Goal: Task Accomplishment & Management: Manage account settings

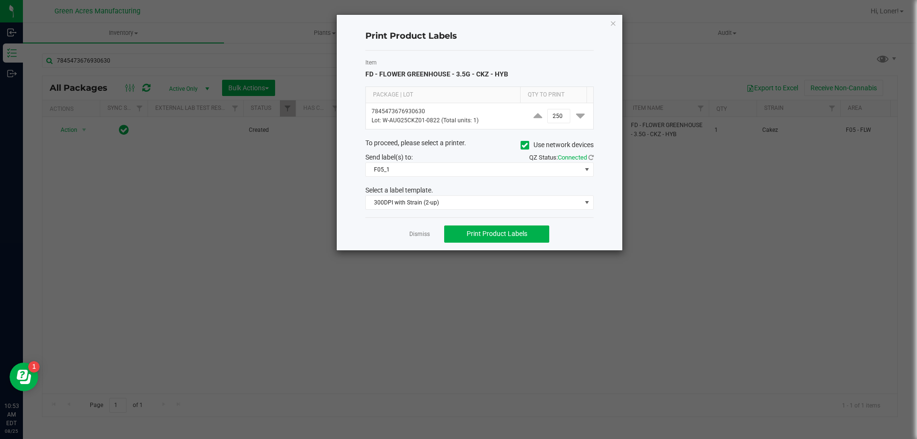
click at [418, 239] on div "Dismiss Print Product Labels" at bounding box center [479, 233] width 228 height 33
click at [421, 238] on link "Dismiss" at bounding box center [419, 234] width 21 height 8
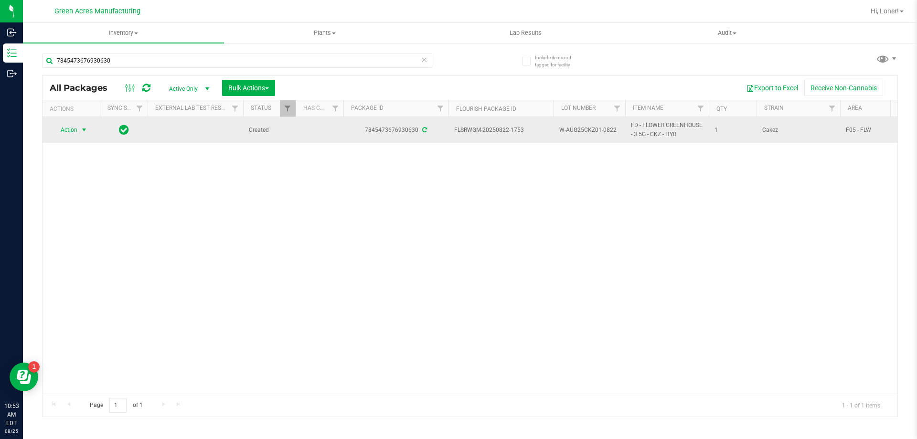
click at [84, 125] on span "select" at bounding box center [84, 129] width 12 height 13
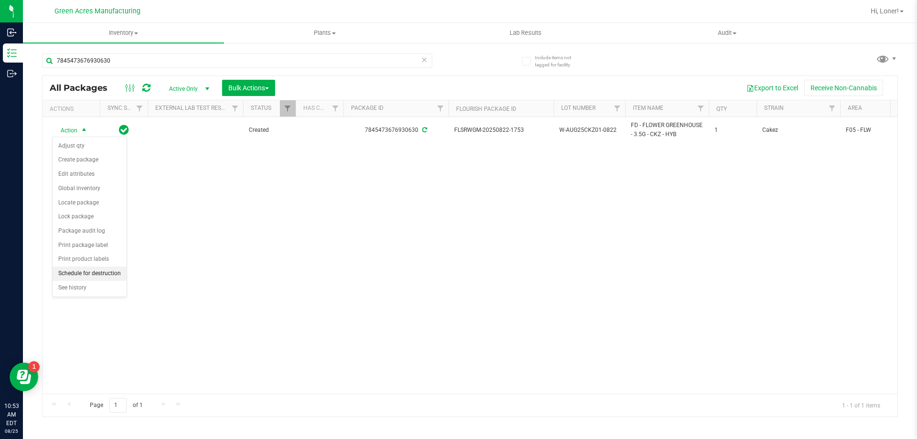
click at [88, 278] on li "Schedule for destruction" at bounding box center [90, 273] width 74 height 14
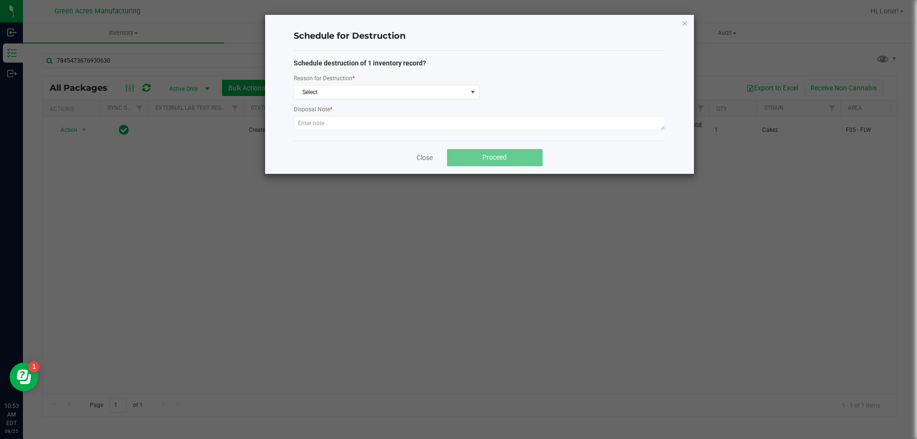
click at [385, 101] on div "Schedule destruction of 1 inventory record? Reason for Destruction * Select Dis…" at bounding box center [480, 95] width 372 height 75
click at [385, 94] on span "Select" at bounding box center [380, 91] width 173 height 13
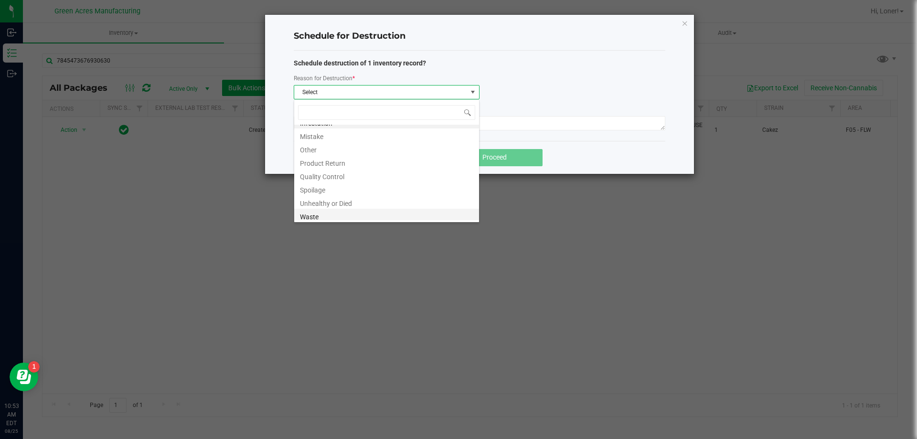
scroll to position [11, 0]
drag, startPoint x: 328, startPoint y: 218, endPoint x: 328, endPoint y: 209, distance: 9.1
click at [327, 218] on li "Waste" at bounding box center [386, 213] width 185 height 13
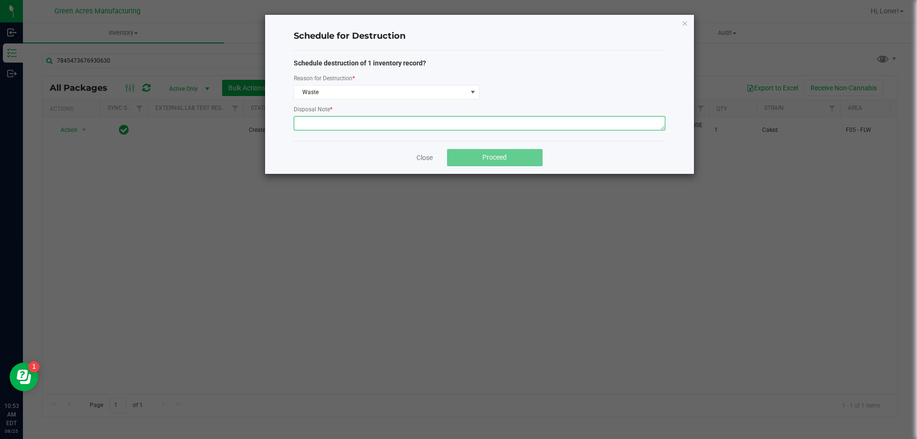
click at [331, 128] on textarea at bounding box center [480, 123] width 372 height 14
paste textarea "WASTE FROM WHOLE FLOWER PACKING PROCESS"
type textarea "WASTE FROM WHOLE FLOWER PACKING PROCESS"
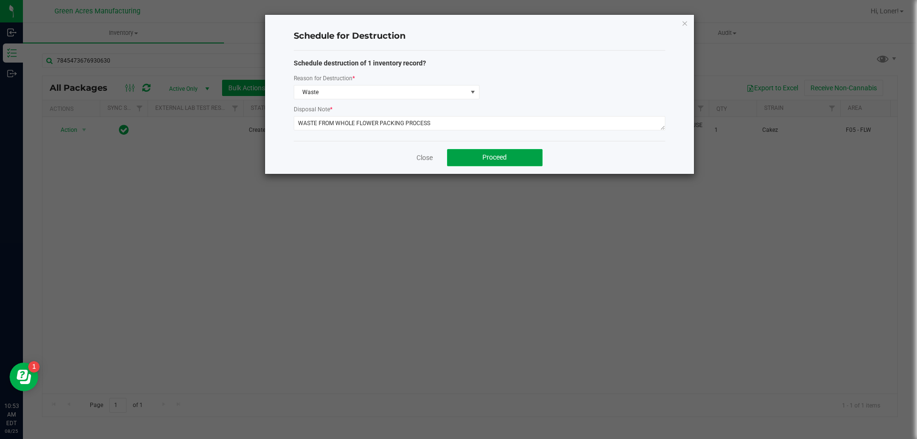
click at [474, 153] on button "Proceed" at bounding box center [495, 157] width 96 height 17
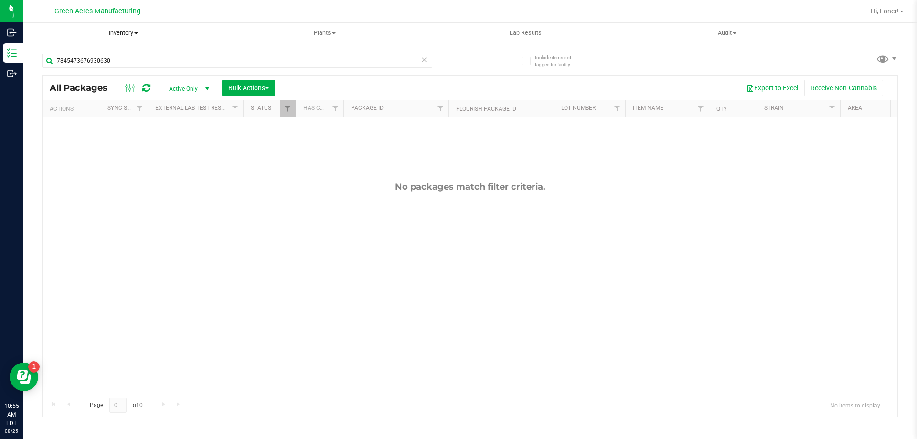
click at [117, 31] on span "Inventory" at bounding box center [123, 33] width 201 height 9
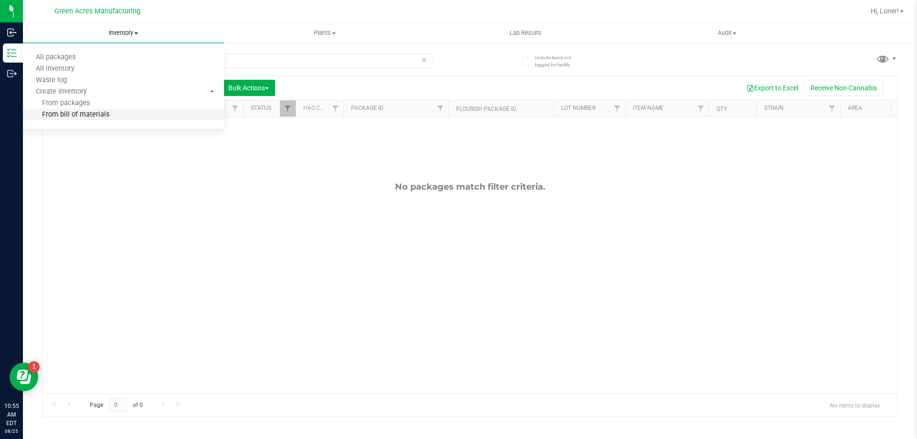
click at [94, 110] on li "From bill of materials" at bounding box center [123, 114] width 201 height 11
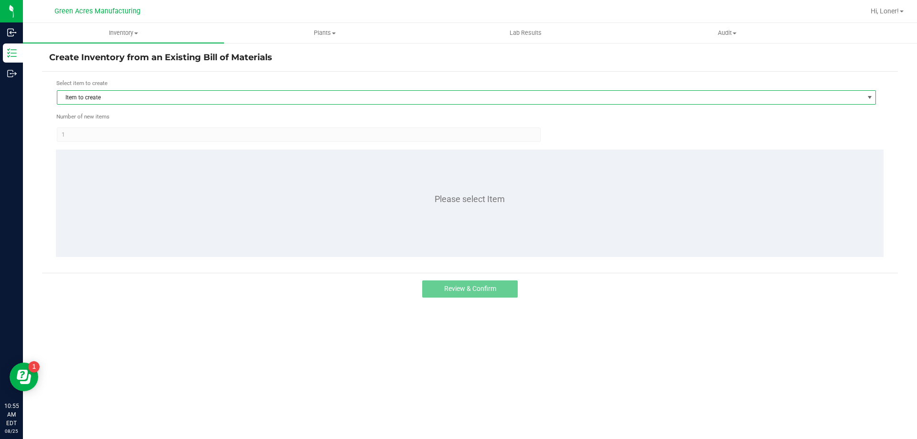
click at [109, 98] on span "Item to create" at bounding box center [460, 97] width 806 height 13
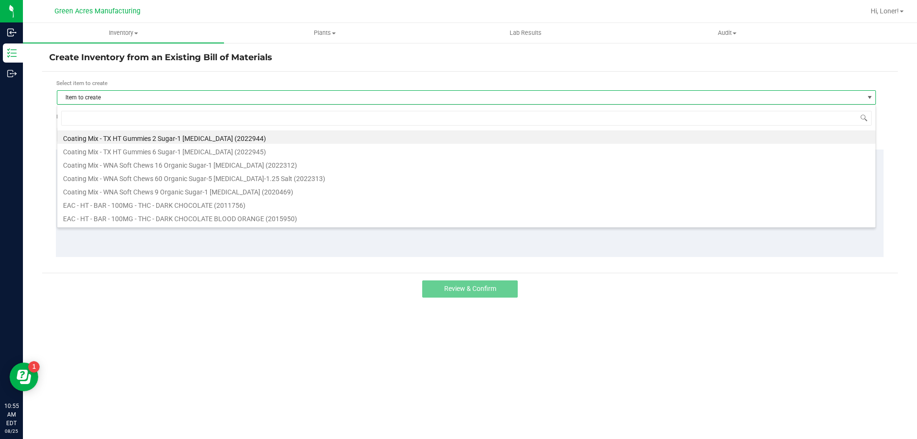
scroll to position [14, 819]
type input "CKZ"
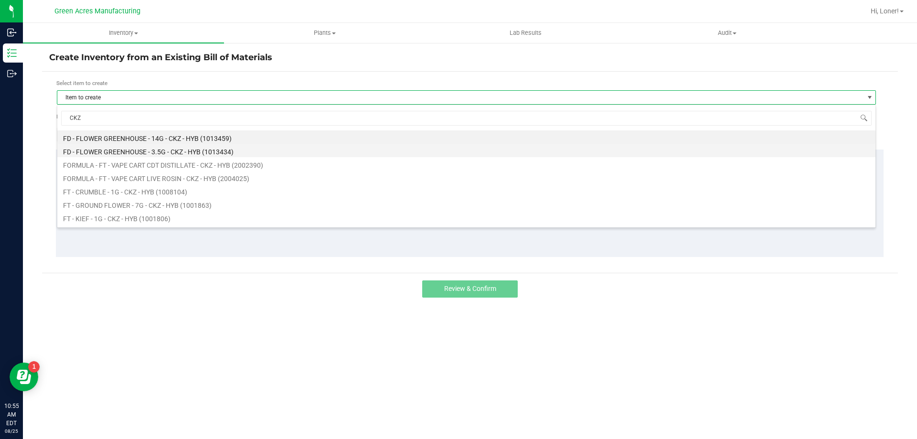
click at [213, 155] on li "FD - FLOWER GREENHOUSE - 3.5G - CKZ - HYB (1013434)" at bounding box center [466, 150] width 818 height 13
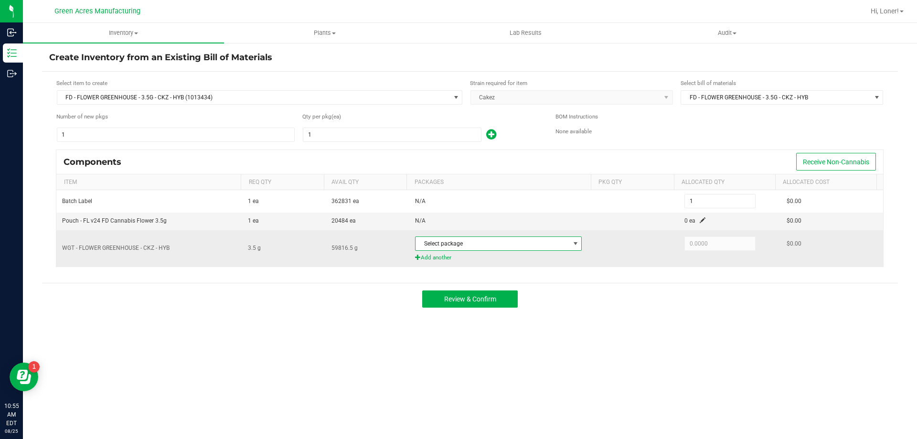
click at [447, 245] on span "Select package" at bounding box center [493, 243] width 154 height 13
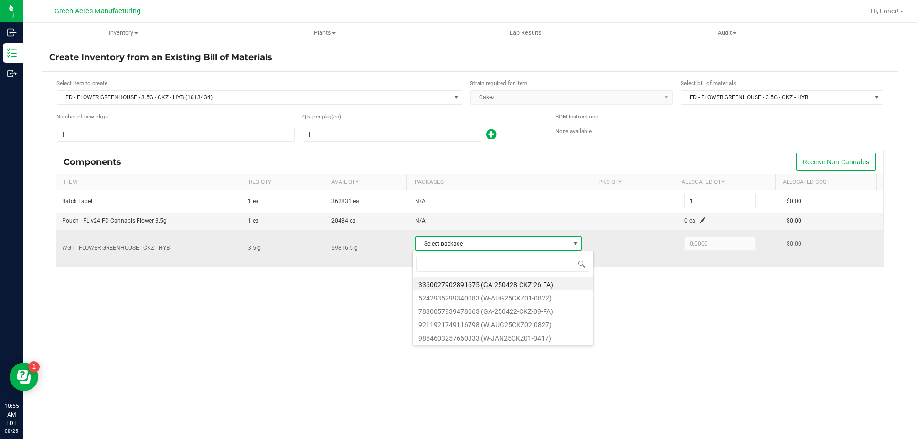
scroll to position [14, 165]
type input "W-AUG25CKZ01-0822"
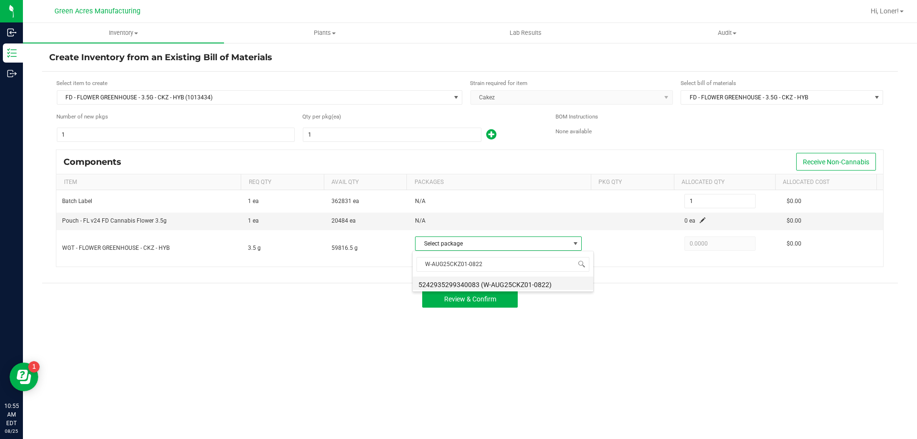
click at [491, 286] on li "5242935299340083 (W-AUG25CKZ01-0822)" at bounding box center [503, 283] width 181 height 13
type input "3.5000"
click at [391, 132] on input "1" at bounding box center [392, 134] width 178 height 13
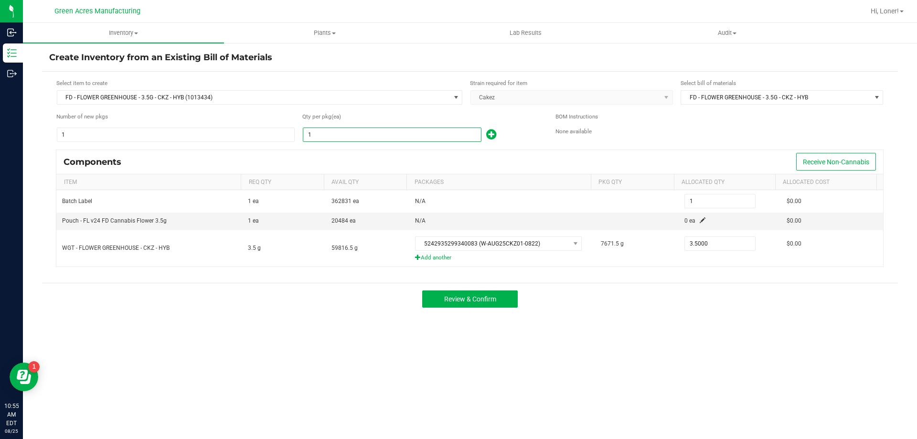
type input "2"
type input "20"
type input "200"
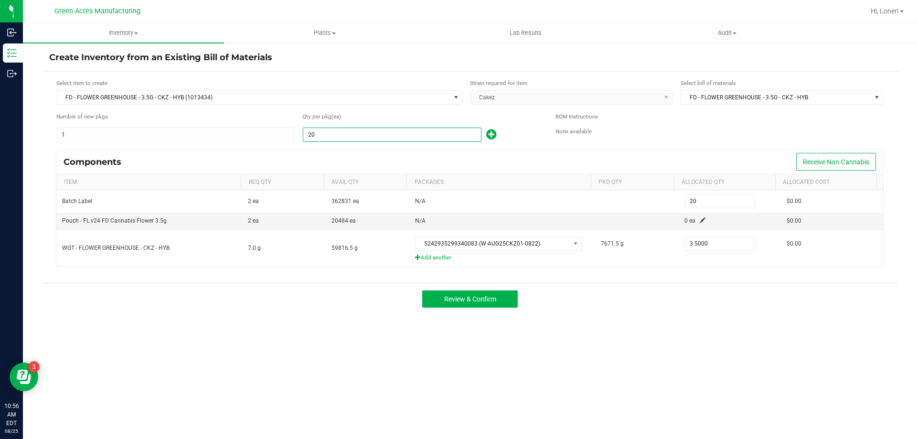
type input "200"
type input "2007"
type input "2,007"
click at [700, 223] on span at bounding box center [703, 220] width 6 height 6
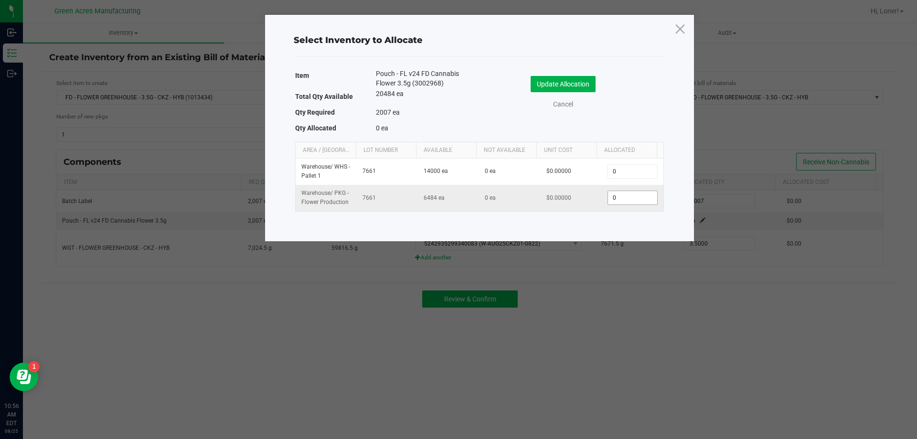
click at [616, 201] on input "0" at bounding box center [632, 197] width 49 height 13
type input "2,007"
click at [574, 78] on button "Update Allocation" at bounding box center [563, 84] width 65 height 16
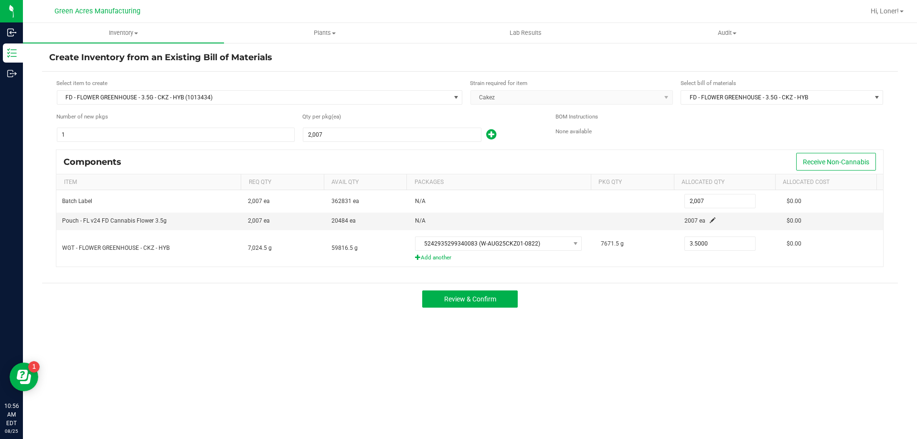
click at [657, 280] on div "Select item to create FD - FLOWER GREENHOUSE - 3.5G - CKZ - HYB (1013434) Strai…" at bounding box center [470, 178] width 856 height 212
click at [479, 305] on button "Review & Confirm" at bounding box center [470, 298] width 96 height 17
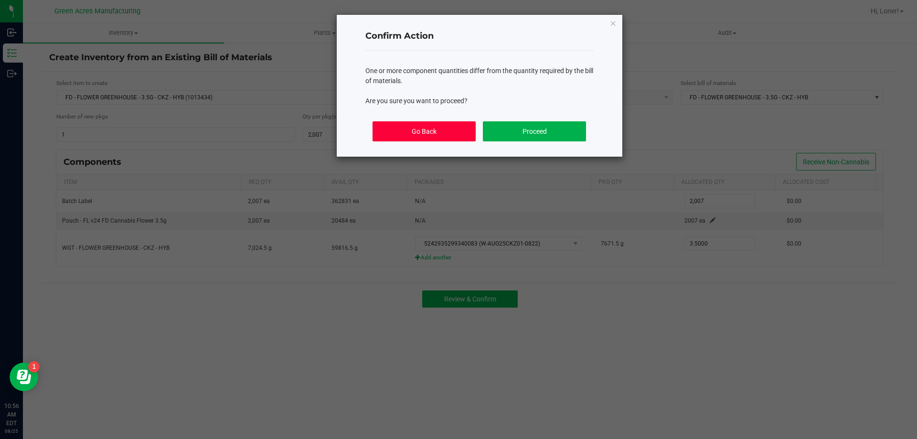
click at [423, 130] on button "Go Back" at bounding box center [424, 131] width 103 height 20
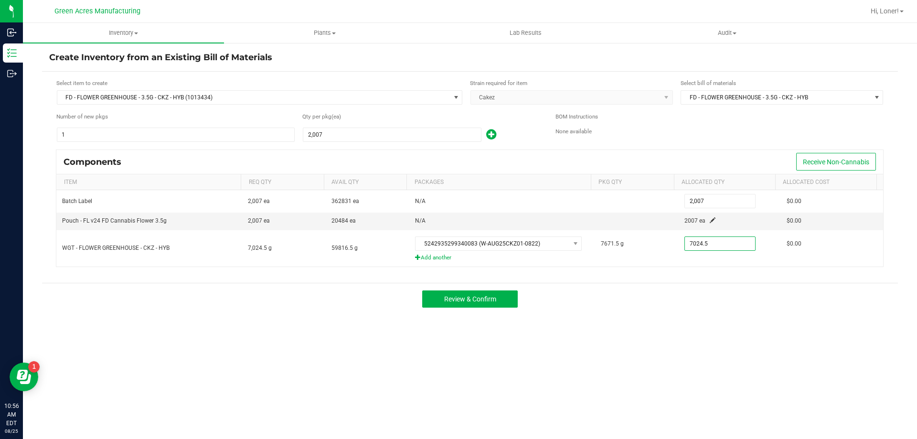
type input "7,024.5000"
click at [618, 297] on div "Review & Confirm" at bounding box center [470, 299] width 856 height 32
click at [467, 297] on span "Review & Confirm" at bounding box center [470, 299] width 52 height 8
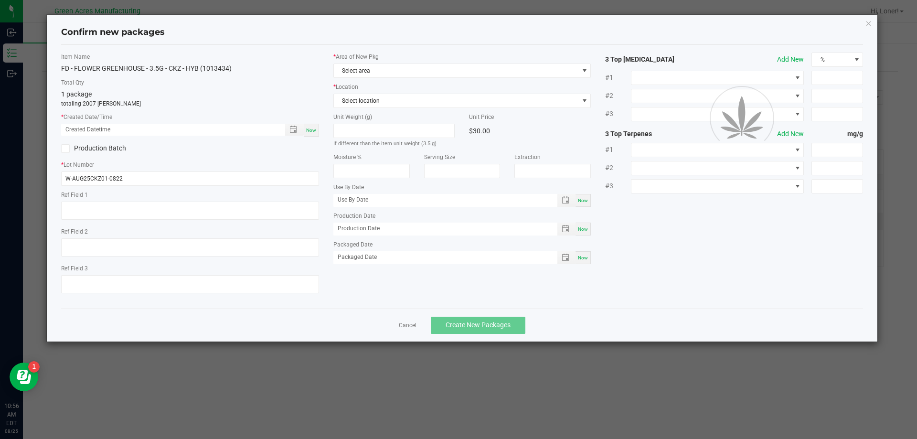
type textarea "DEP"
click at [317, 131] on div "Now" at bounding box center [311, 130] width 15 height 13
type input "[DATE] 10:56 AM"
click at [397, 79] on div "* Area of New Pkg Select area * Location Select location Unit Weight (g) If dif…" at bounding box center [462, 161] width 272 height 216
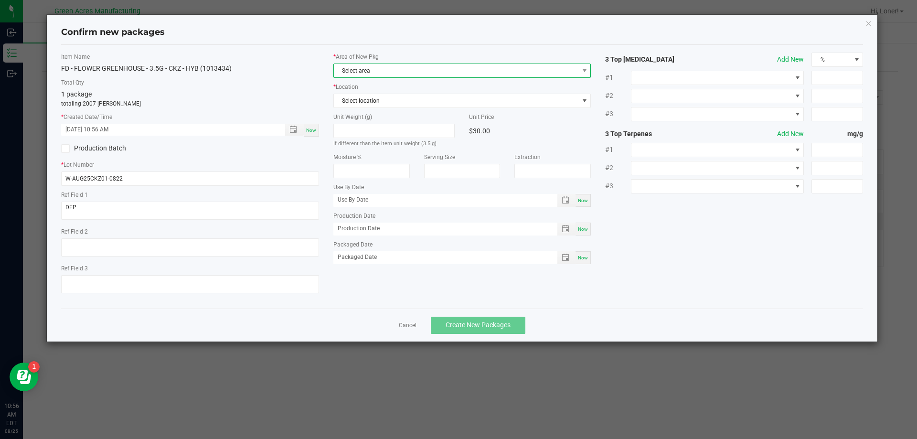
click at [407, 71] on span "Select area" at bounding box center [456, 70] width 245 height 13
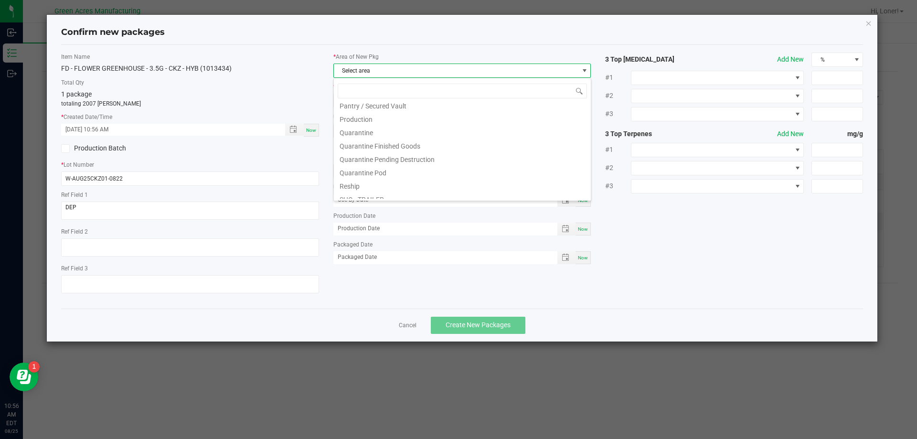
scroll to position [287, 0]
click at [395, 104] on li "Pantry / Secured Vault" at bounding box center [462, 103] width 257 height 13
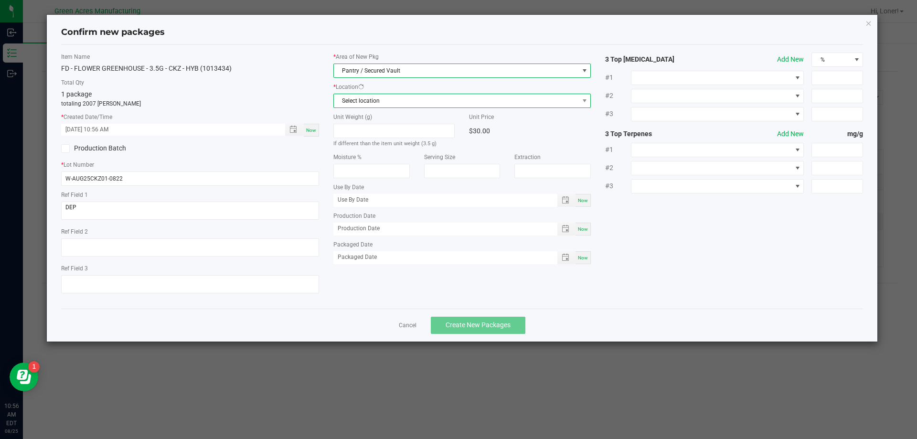
click at [398, 98] on span "Select location" at bounding box center [456, 100] width 245 height 13
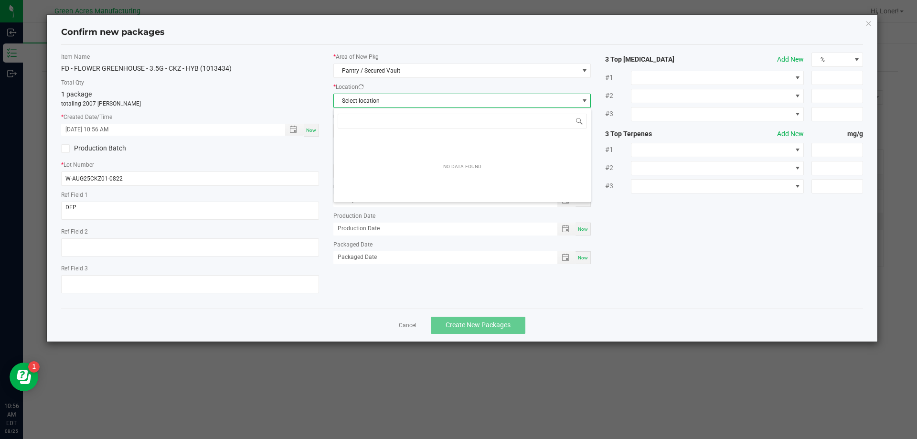
scroll to position [14, 258]
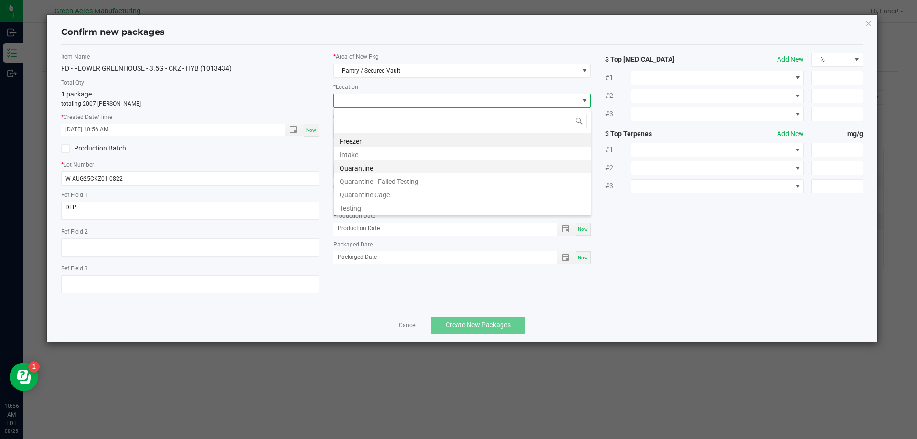
click at [381, 160] on li "Quarantine" at bounding box center [462, 166] width 257 height 13
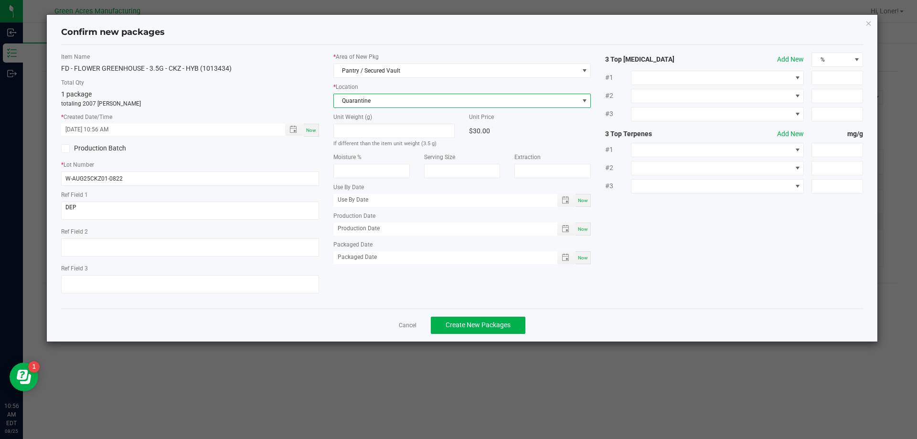
click at [410, 103] on span "Quarantine" at bounding box center [456, 100] width 245 height 13
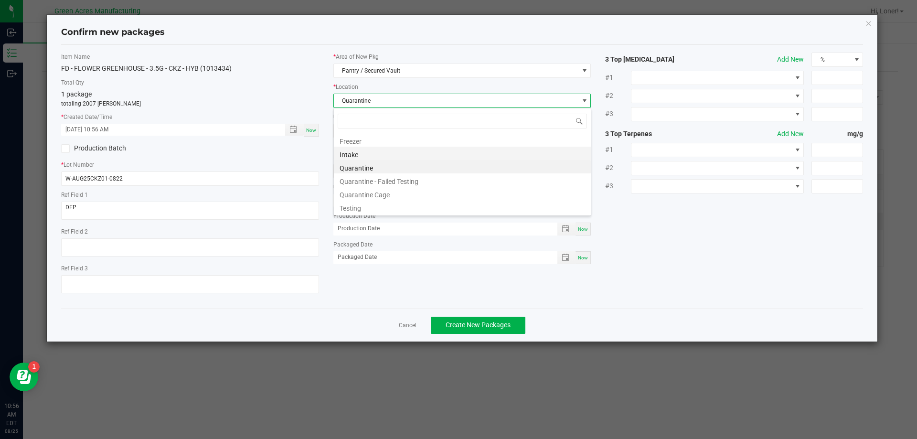
click at [368, 152] on li "Intake" at bounding box center [462, 153] width 257 height 13
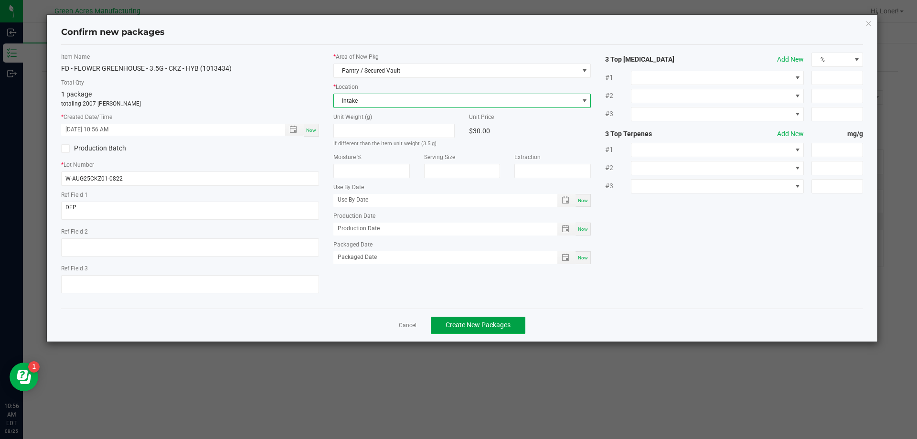
click at [484, 329] on span "Create New Packages" at bounding box center [478, 325] width 65 height 8
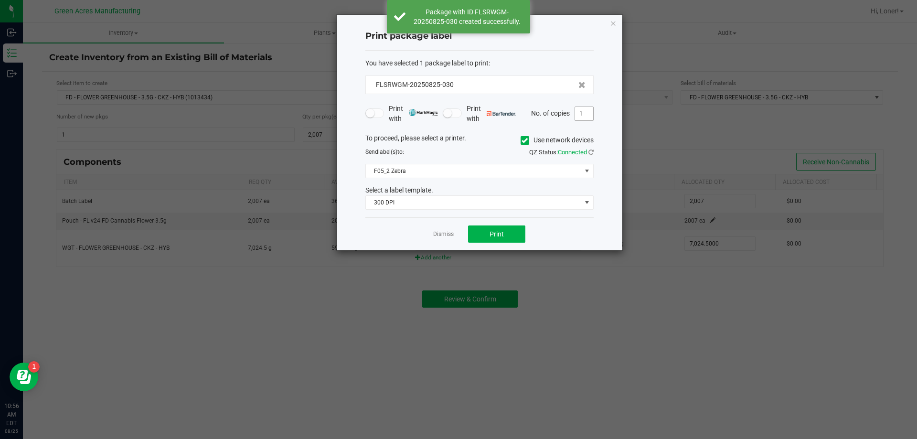
click at [585, 117] on input "1" at bounding box center [584, 113] width 18 height 13
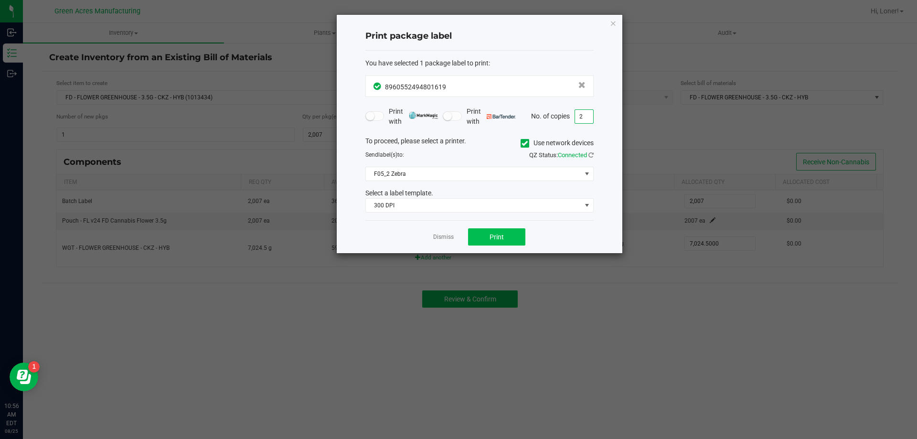
type input "2"
click at [488, 236] on button "Print" at bounding box center [496, 236] width 57 height 17
click at [435, 234] on link "Dismiss" at bounding box center [443, 237] width 21 height 8
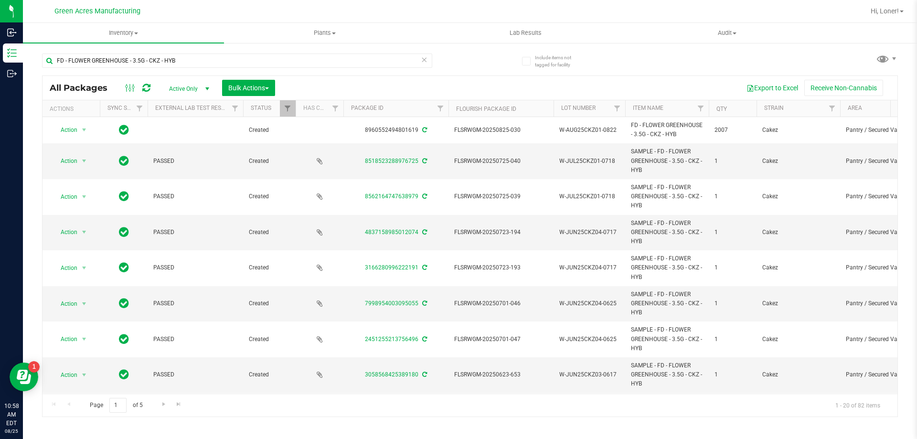
click at [423, 59] on icon at bounding box center [424, 58] width 7 height 11
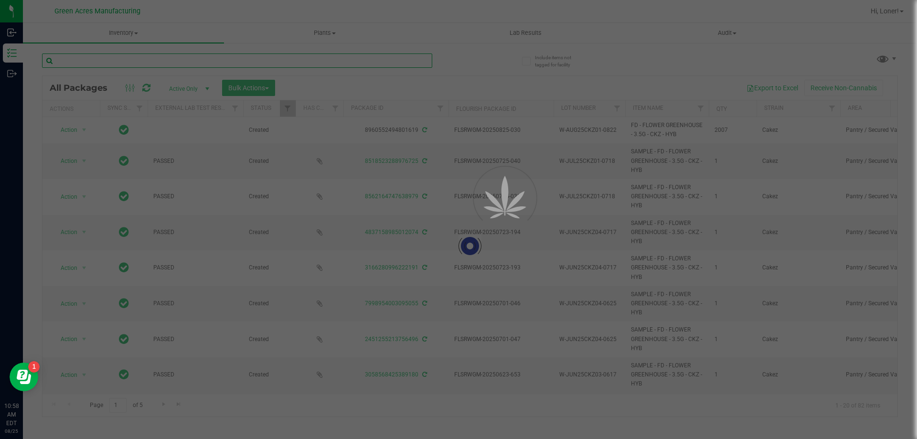
click at [418, 59] on input "text" at bounding box center [237, 60] width 390 height 14
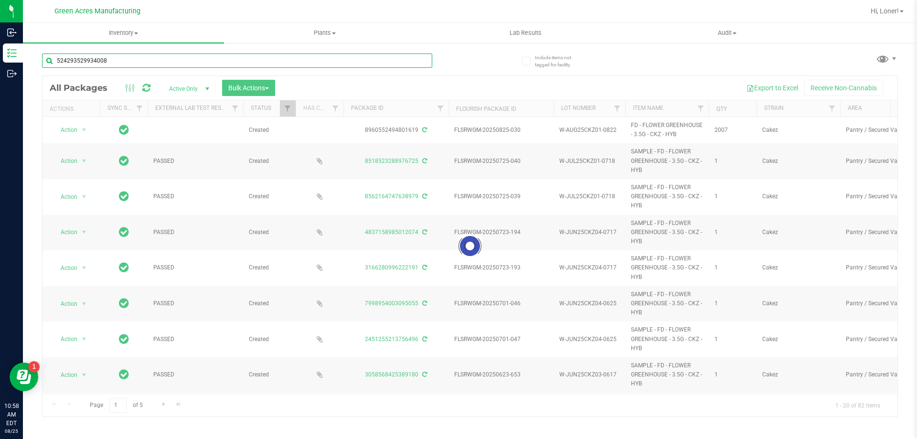
type input "5242935299340083"
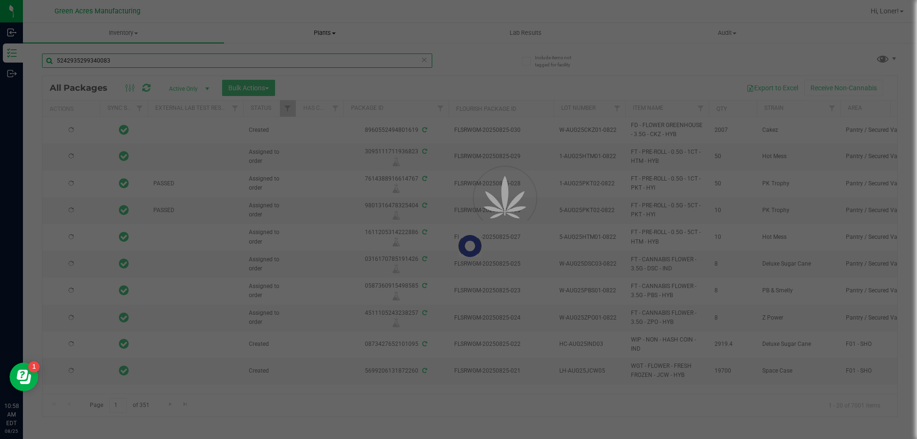
type input "[DATE]"
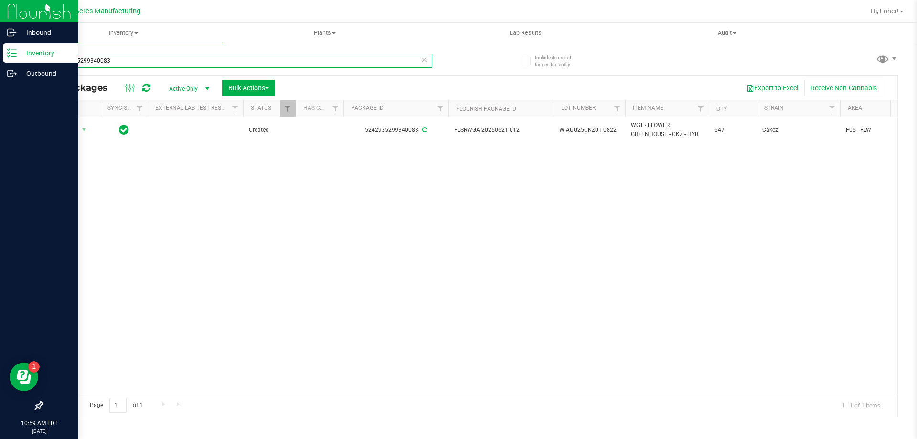
type input "5242935299340083"
click at [77, 133] on div at bounding box center [39, 241] width 78 height 312
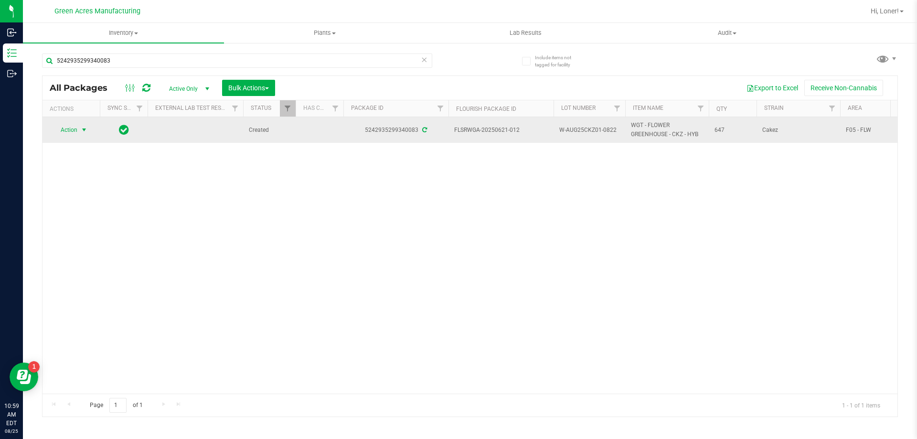
click at [83, 131] on span "select" at bounding box center [84, 130] width 8 height 8
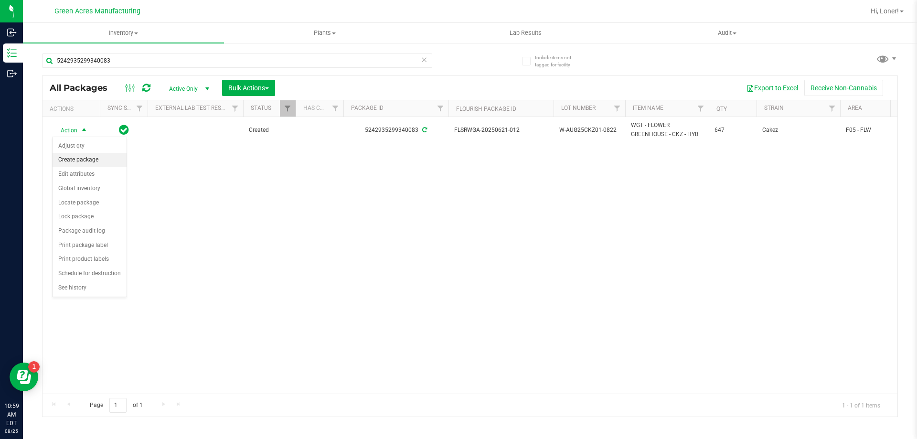
click at [85, 159] on li "Create package" at bounding box center [90, 160] width 74 height 14
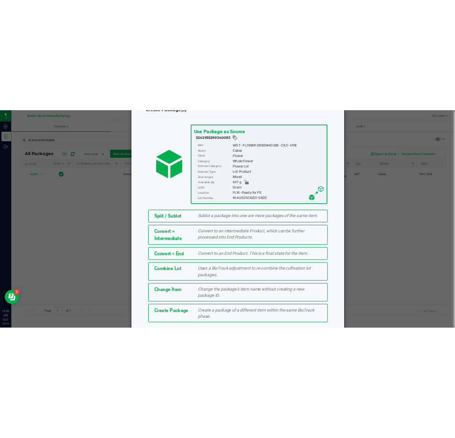
scroll to position [69, 0]
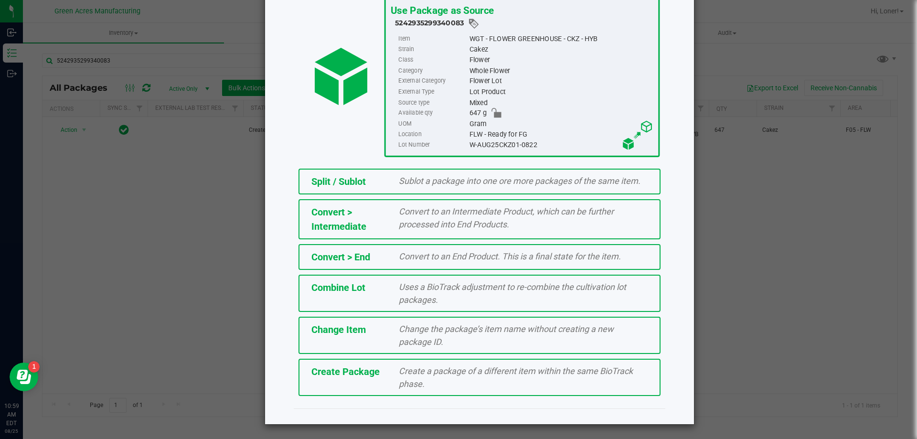
click at [400, 385] on span "Create a package of a different item within the same BioTrack phase." at bounding box center [516, 377] width 234 height 23
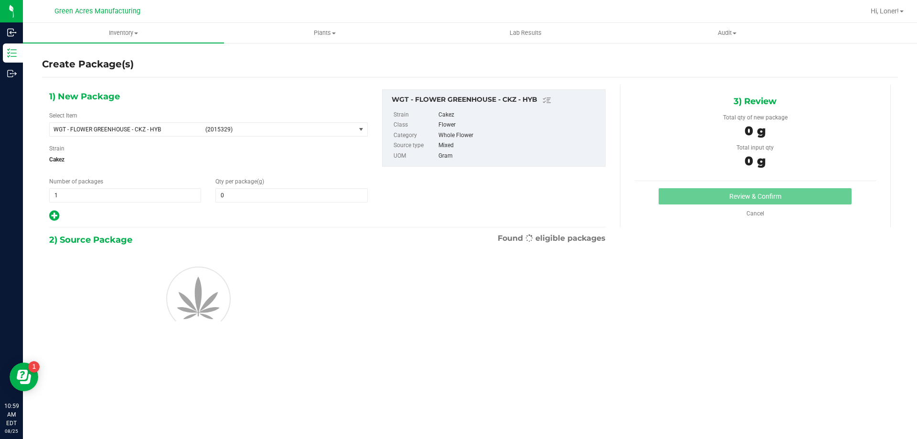
type input "0.0000"
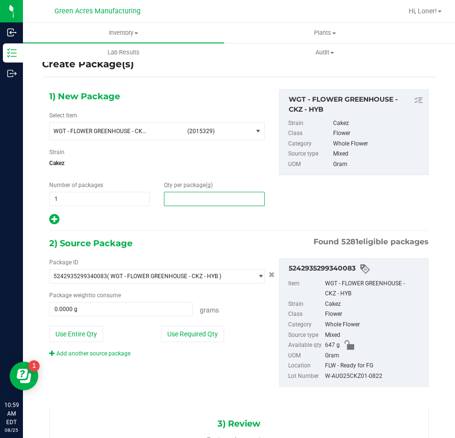
click at [199, 199] on span at bounding box center [214, 199] width 100 height 14
type input "370"
type input "370.0000"
click at [187, 331] on button "Use Required Qty" at bounding box center [192, 334] width 63 height 16
type input "370.0000 g"
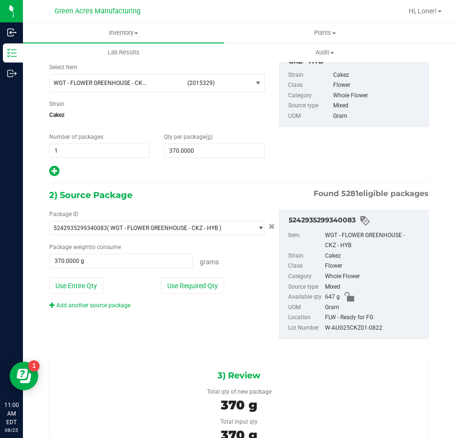
scroll to position [119, 0]
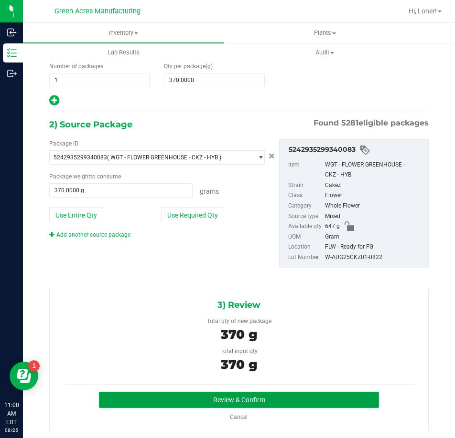
click at [274, 394] on button "Review & Confirm" at bounding box center [239, 400] width 280 height 16
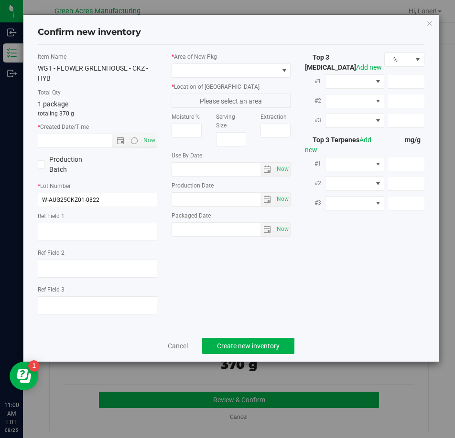
type textarea "DEP"
click at [147, 143] on span "Now" at bounding box center [149, 141] width 16 height 14
type input "[DATE] 11:00 AM"
click at [234, 73] on span at bounding box center [225, 70] width 106 height 13
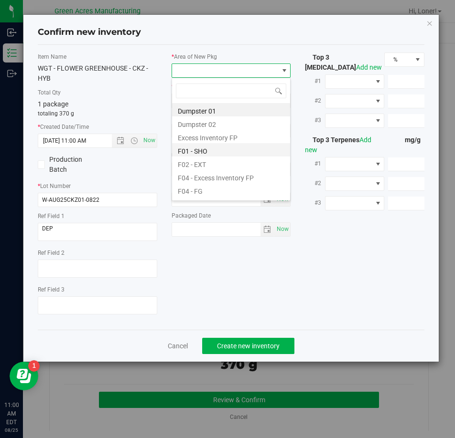
scroll to position [14, 119]
click at [210, 189] on li "F04 - FG" at bounding box center [231, 189] width 118 height 13
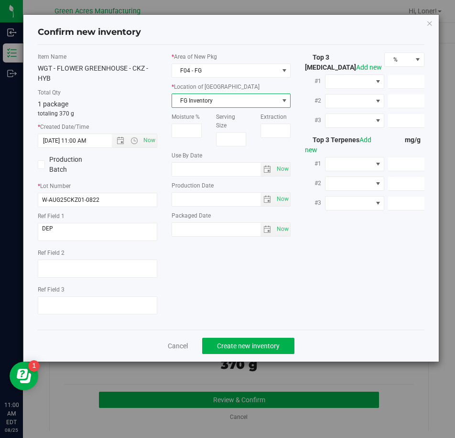
click at [213, 105] on span "FG Inventory" at bounding box center [225, 100] width 106 height 13
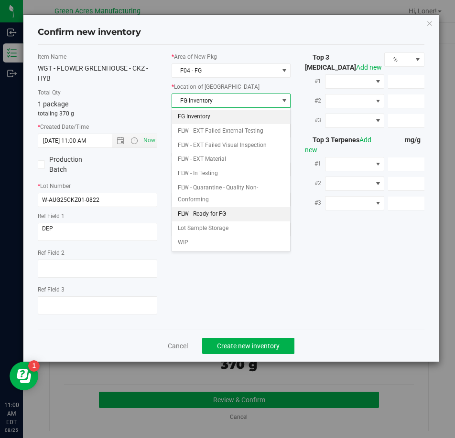
click at [215, 216] on li "FLW - Ready for FG" at bounding box center [231, 214] width 118 height 14
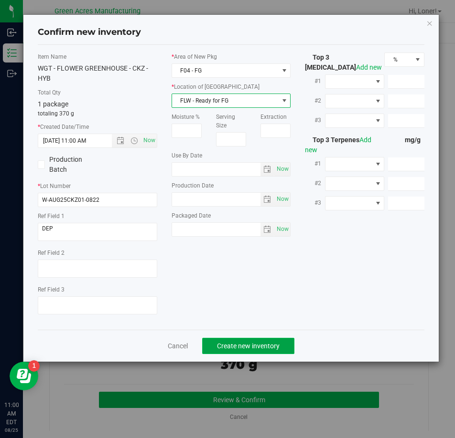
click at [243, 346] on span "Create new inventory" at bounding box center [248, 346] width 63 height 8
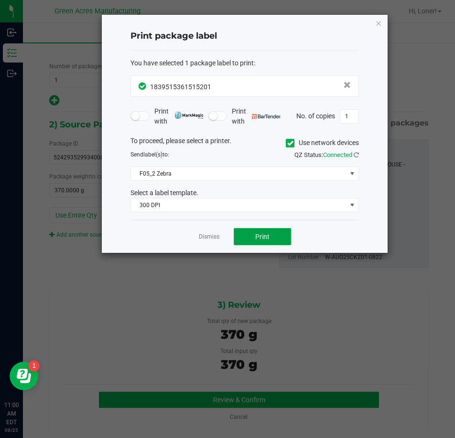
click at [250, 241] on button "Print" at bounding box center [262, 236] width 57 height 17
click at [204, 234] on link "Dismiss" at bounding box center [209, 237] width 21 height 8
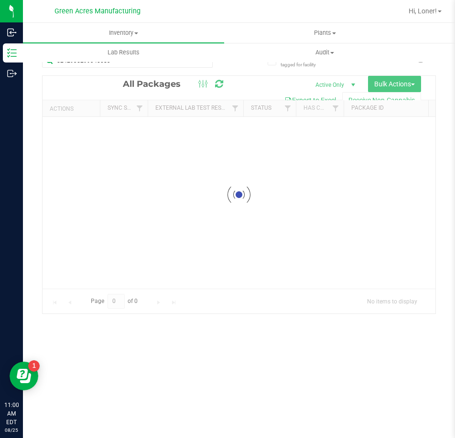
click at [254, 88] on div at bounding box center [239, 195] width 393 height 238
drag, startPoint x: 77, startPoint y: 391, endPoint x: 94, endPoint y: 391, distance: 16.7
click at [94, 391] on div at bounding box center [239, 247] width 393 height 342
drag, startPoint x: 94, startPoint y: 390, endPoint x: 103, endPoint y: 392, distance: 8.8
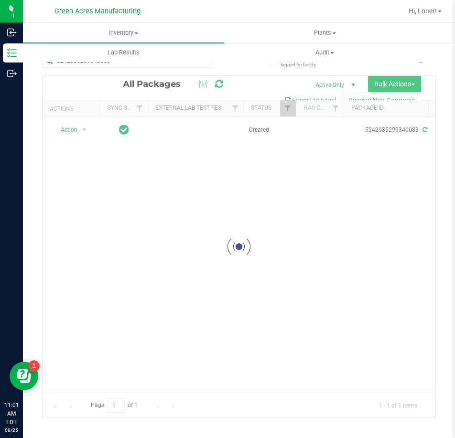
click at [105, 392] on div at bounding box center [239, 247] width 393 height 342
click at [425, 388] on div at bounding box center [239, 247] width 393 height 342
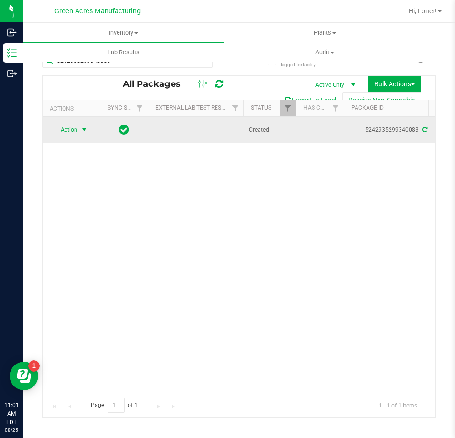
drag, startPoint x: 86, startPoint y: 130, endPoint x: 78, endPoint y: 130, distance: 8.1
click at [79, 130] on span "select" at bounding box center [84, 129] width 12 height 13
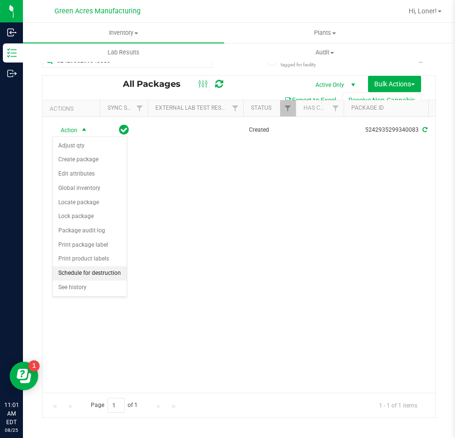
click at [81, 271] on li "Schedule for destruction" at bounding box center [90, 273] width 74 height 14
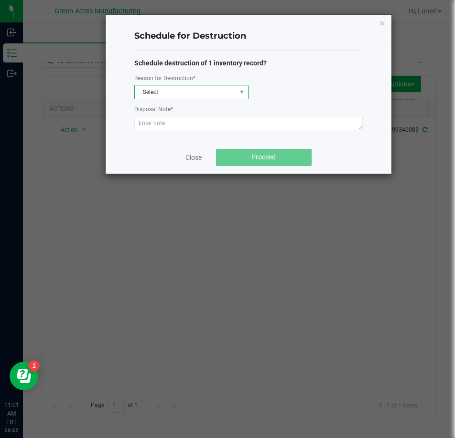
click at [230, 85] on span "Select" at bounding box center [185, 91] width 101 height 13
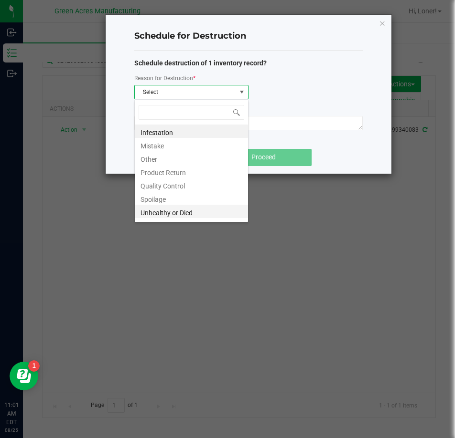
scroll to position [11, 0]
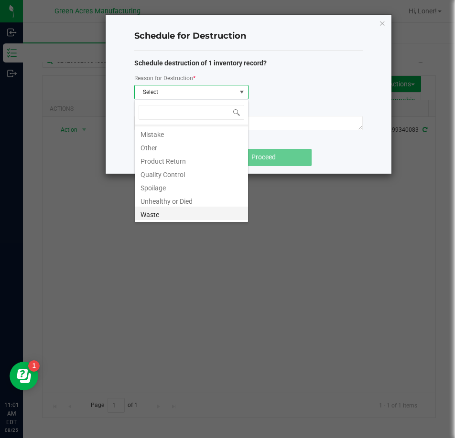
click at [177, 215] on li "Waste" at bounding box center [191, 213] width 113 height 13
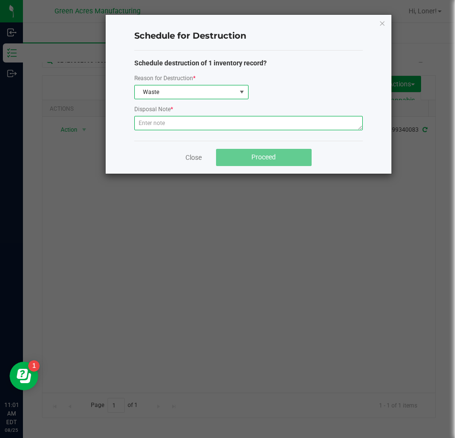
click at [184, 124] on textarea at bounding box center [248, 123] width 228 height 14
paste textarea "WASTE FROM WHOLE FLOWER PACKING PROCESS"
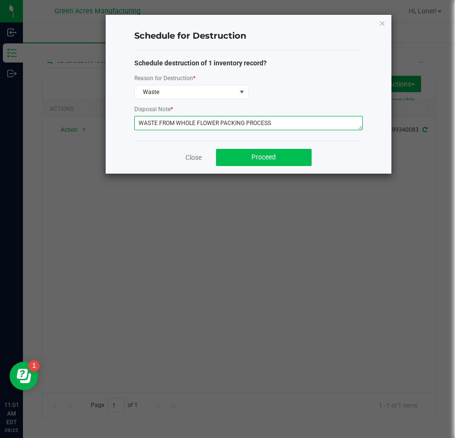
type textarea "WASTE FROM WHOLE FLOWER PACKING PROCESS"
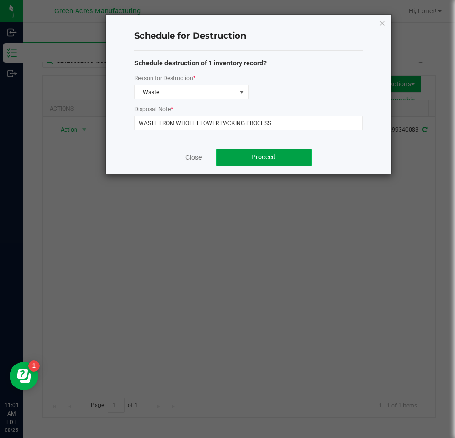
click at [266, 160] on span "Proceed" at bounding box center [263, 157] width 24 height 8
